Goal: Use online tool/utility

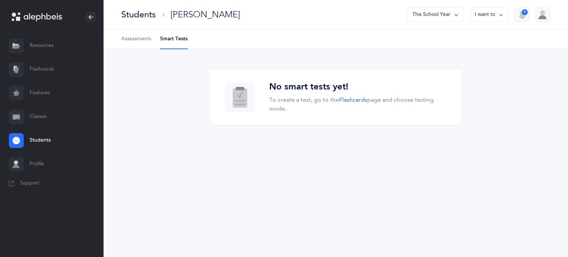
click at [36, 41] on link "Resources" at bounding box center [52, 46] width 104 height 24
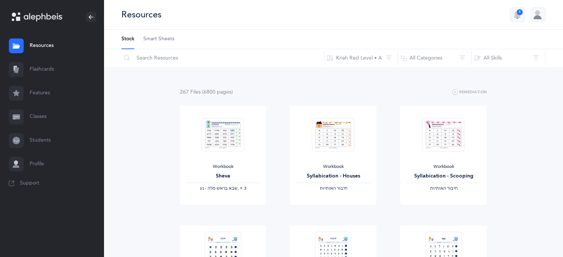
click at [84, 131] on link "Students" at bounding box center [52, 141] width 104 height 24
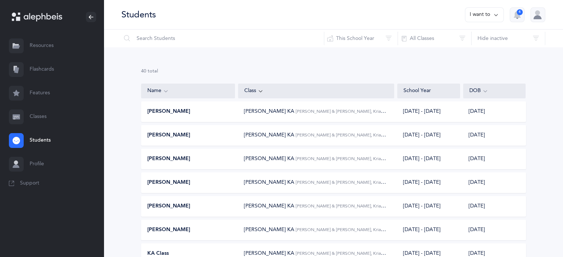
click at [47, 70] on link "Flashcards" at bounding box center [52, 70] width 104 height 24
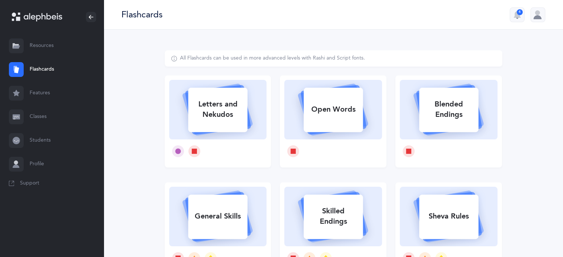
click at [215, 107] on div "Letters and Nekudos" at bounding box center [217, 110] width 59 height 30
select select
select select "single"
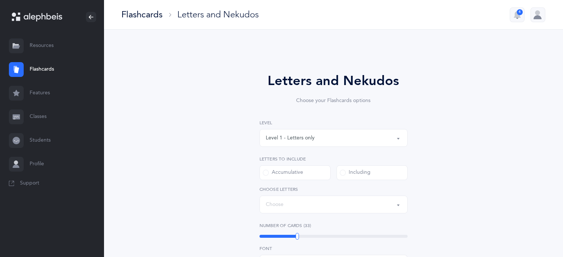
select select "27"
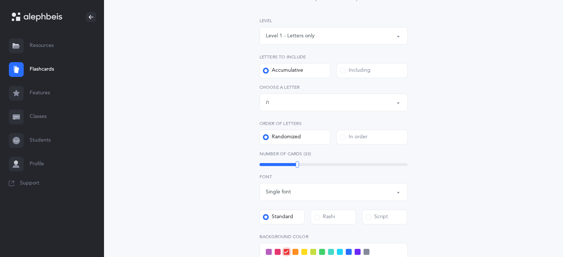
scroll to position [133, 0]
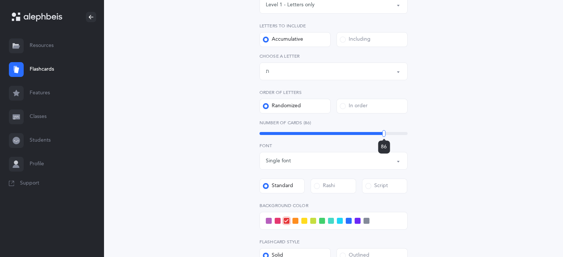
click at [384, 134] on div "86" at bounding box center [333, 133] width 148 height 3
click at [368, 134] on div "76" at bounding box center [333, 133] width 148 height 3
click at [346, 132] on div "63" at bounding box center [333, 133] width 148 height 3
click at [328, 133] on div "52" at bounding box center [333, 133] width 148 height 3
click at [341, 133] on div "52" at bounding box center [333, 133] width 148 height 3
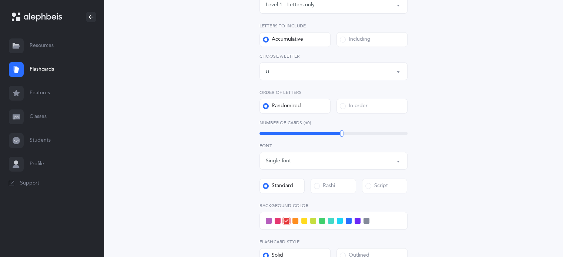
click at [213, 200] on div "Letters and Nekudos Choose your Flashcards options Level 1 - Letters only Level…" at bounding box center [333, 137] width 337 height 441
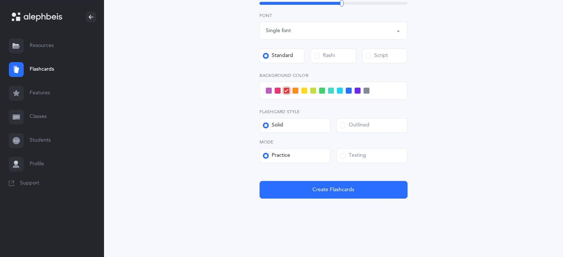
scroll to position [264, 0]
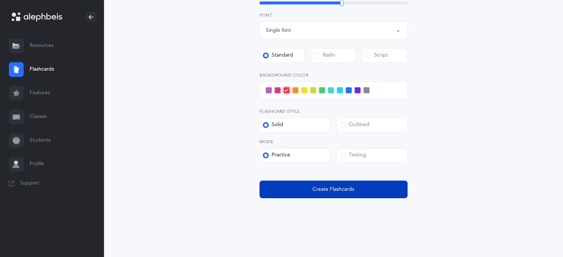
click at [374, 188] on button "Create Flashcards" at bounding box center [333, 189] width 148 height 18
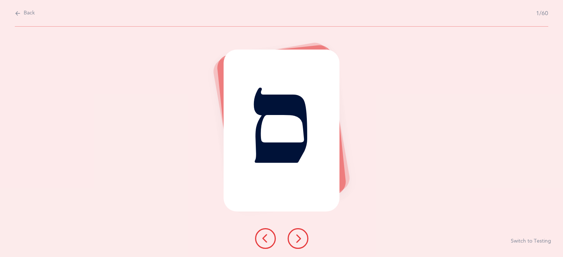
scroll to position [0, 0]
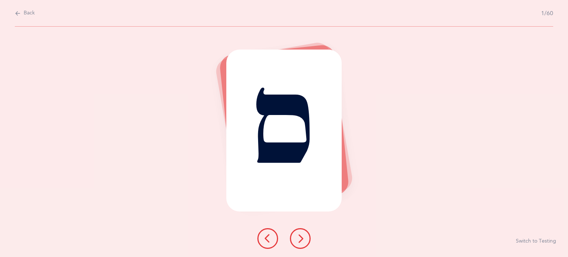
click at [301, 237] on icon at bounding box center [300, 238] width 9 height 9
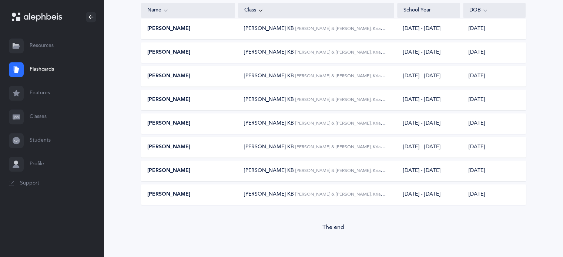
scroll to position [844, 0]
